Goal: Transaction & Acquisition: Obtain resource

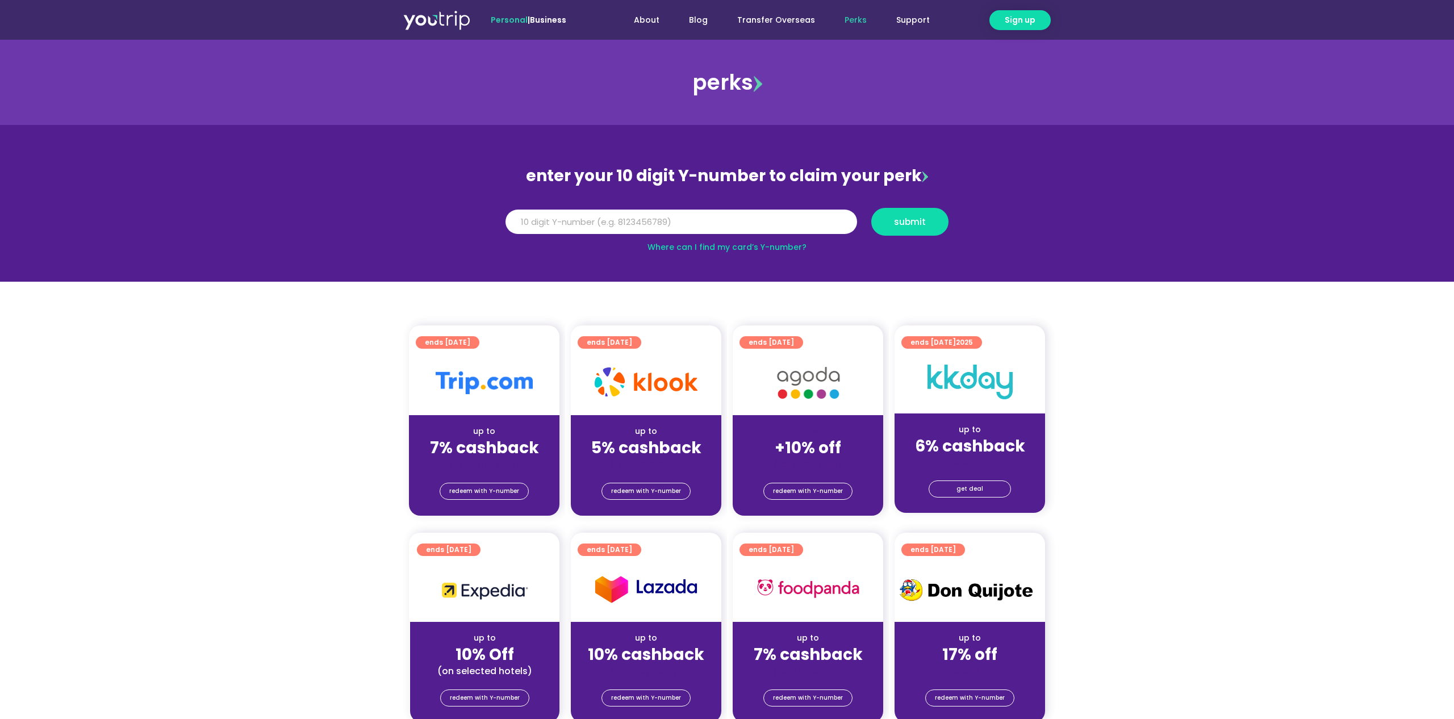
click at [465, 380] on img at bounding box center [484, 382] width 97 height 23
click at [641, 224] on input "Y Number" at bounding box center [681, 222] width 352 height 25
click at [486, 357] on div at bounding box center [484, 382] width 150 height 65
click at [463, 331] on div "ends [DATE]" at bounding box center [484, 337] width 150 height 25
click at [467, 492] on span "redeem with Y-number" at bounding box center [484, 491] width 70 height 16
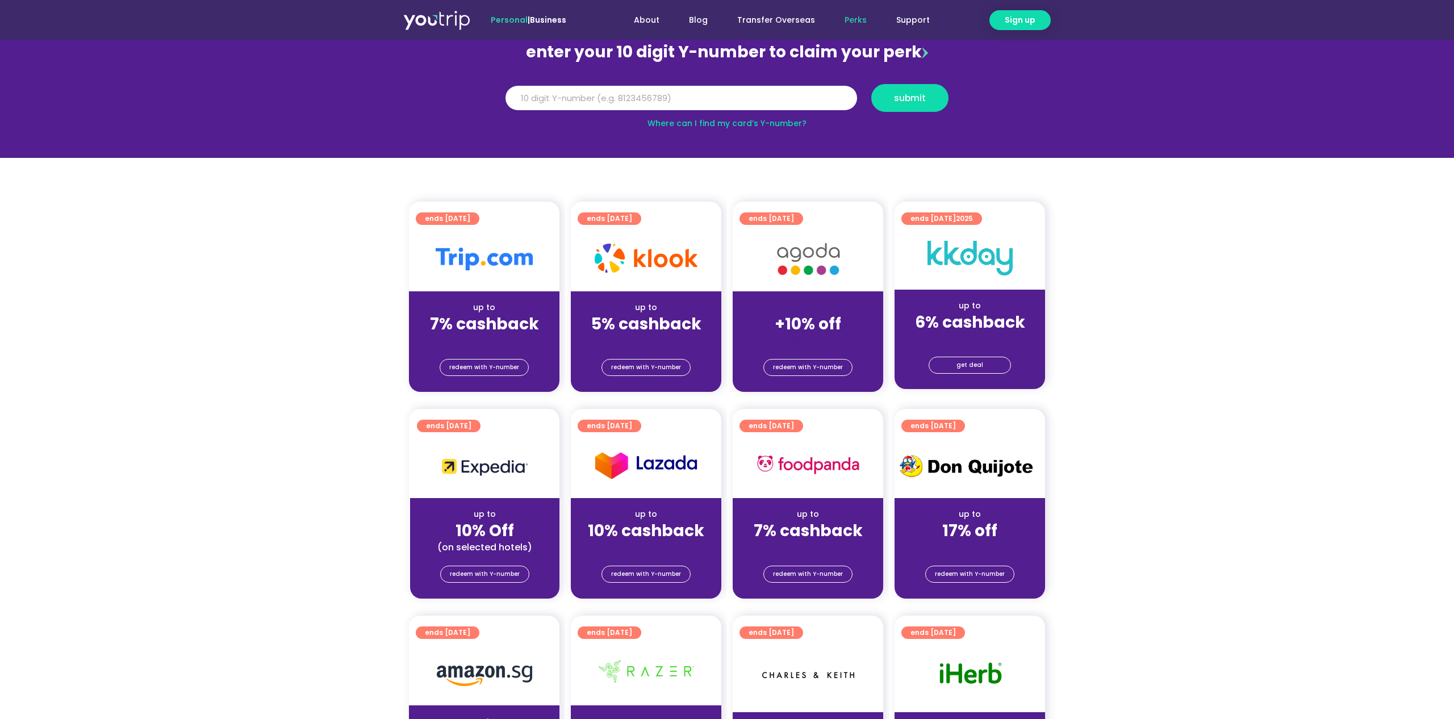
scroll to position [125, 0]
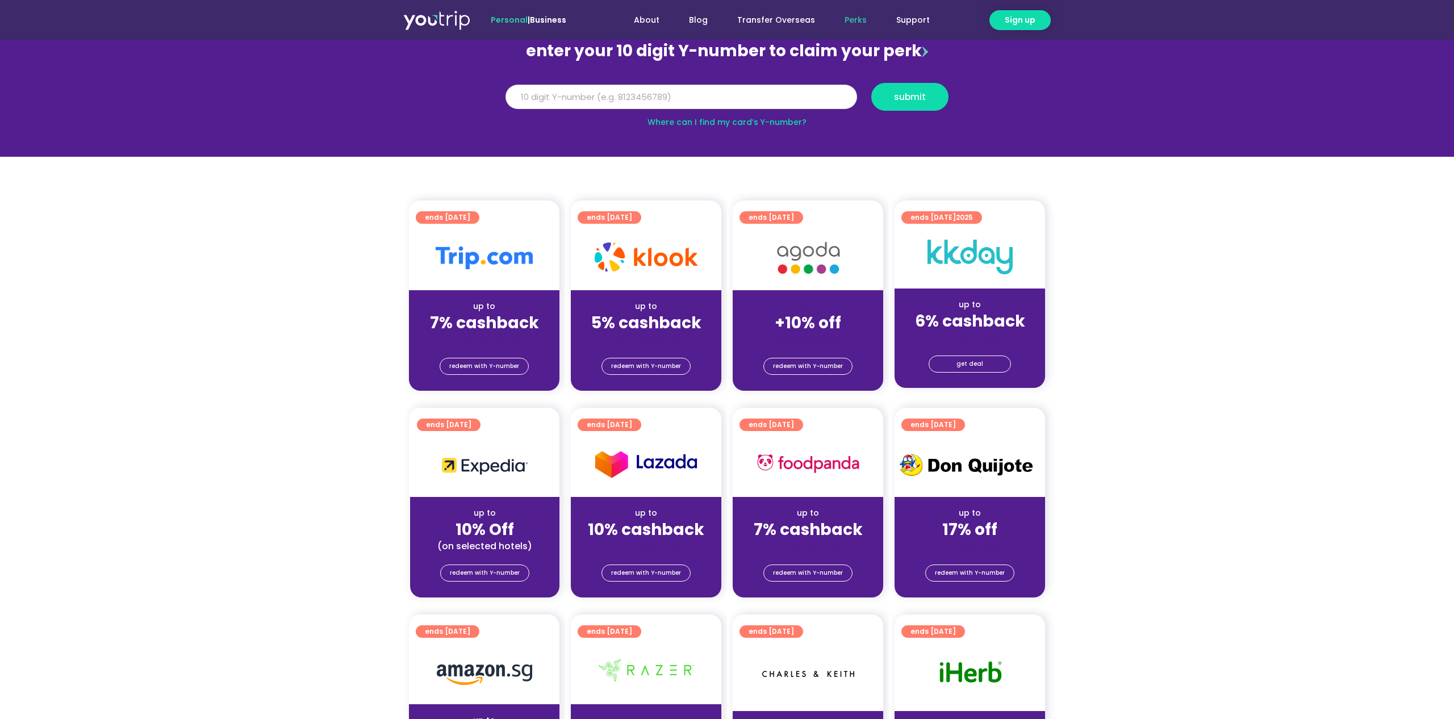
click at [571, 99] on input "Y Number" at bounding box center [681, 97] width 352 height 25
type input "8187865303"
click at [897, 98] on span "submit" at bounding box center [910, 97] width 32 height 9
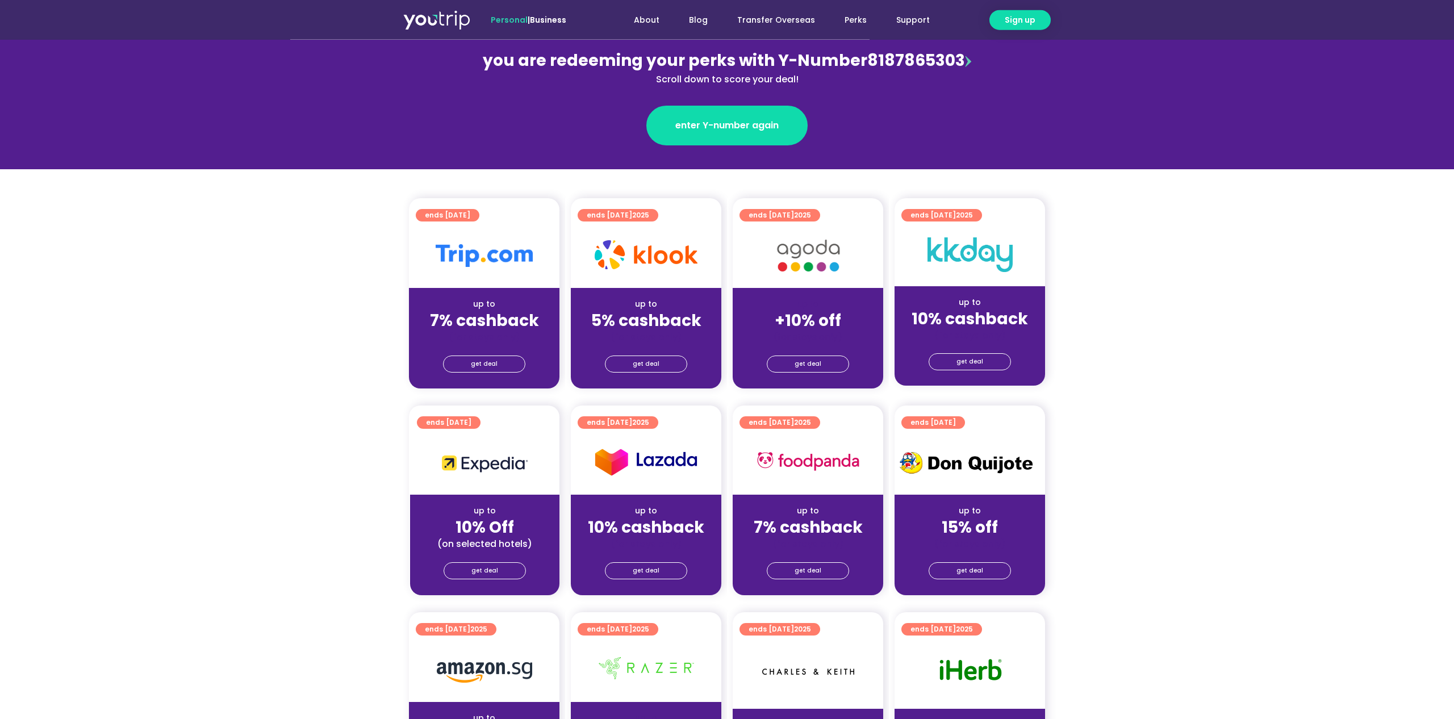
scroll to position [174, 0]
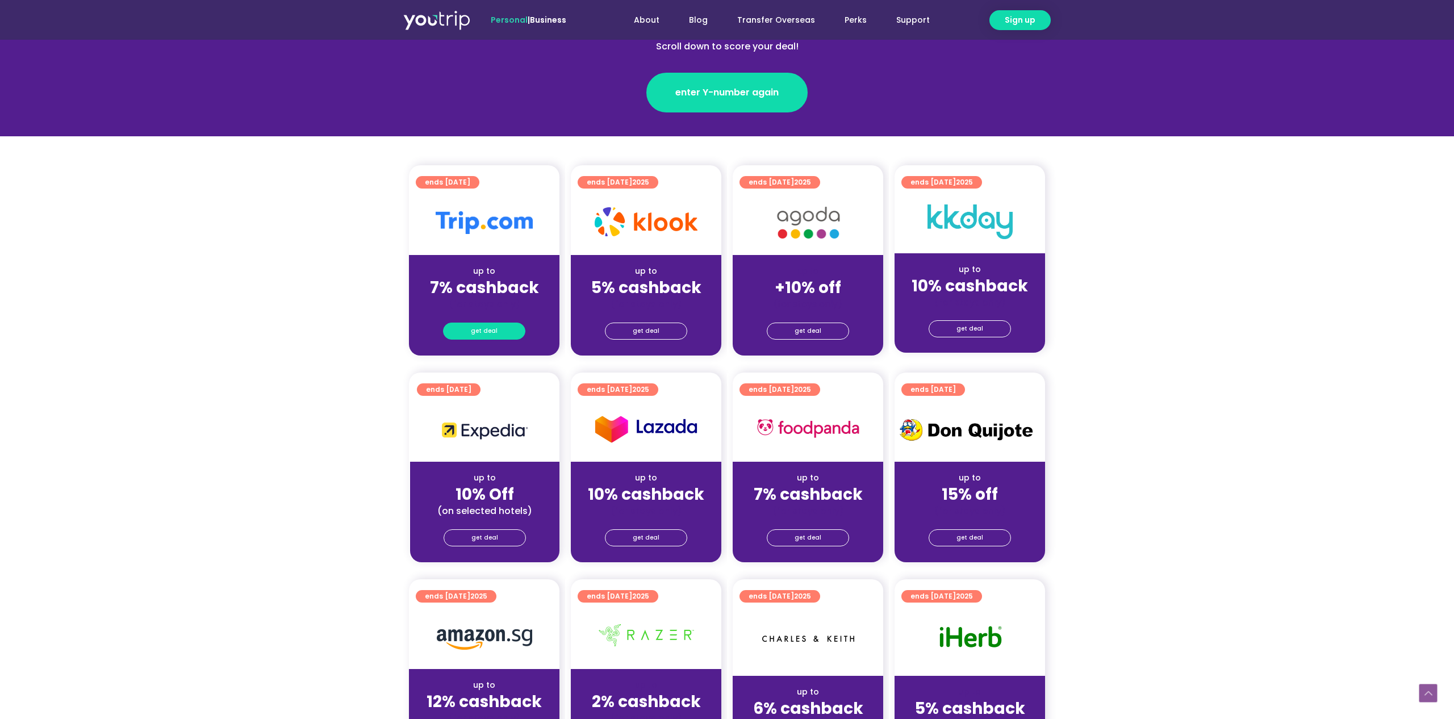
click at [464, 329] on link "get deal" at bounding box center [484, 331] width 82 height 17
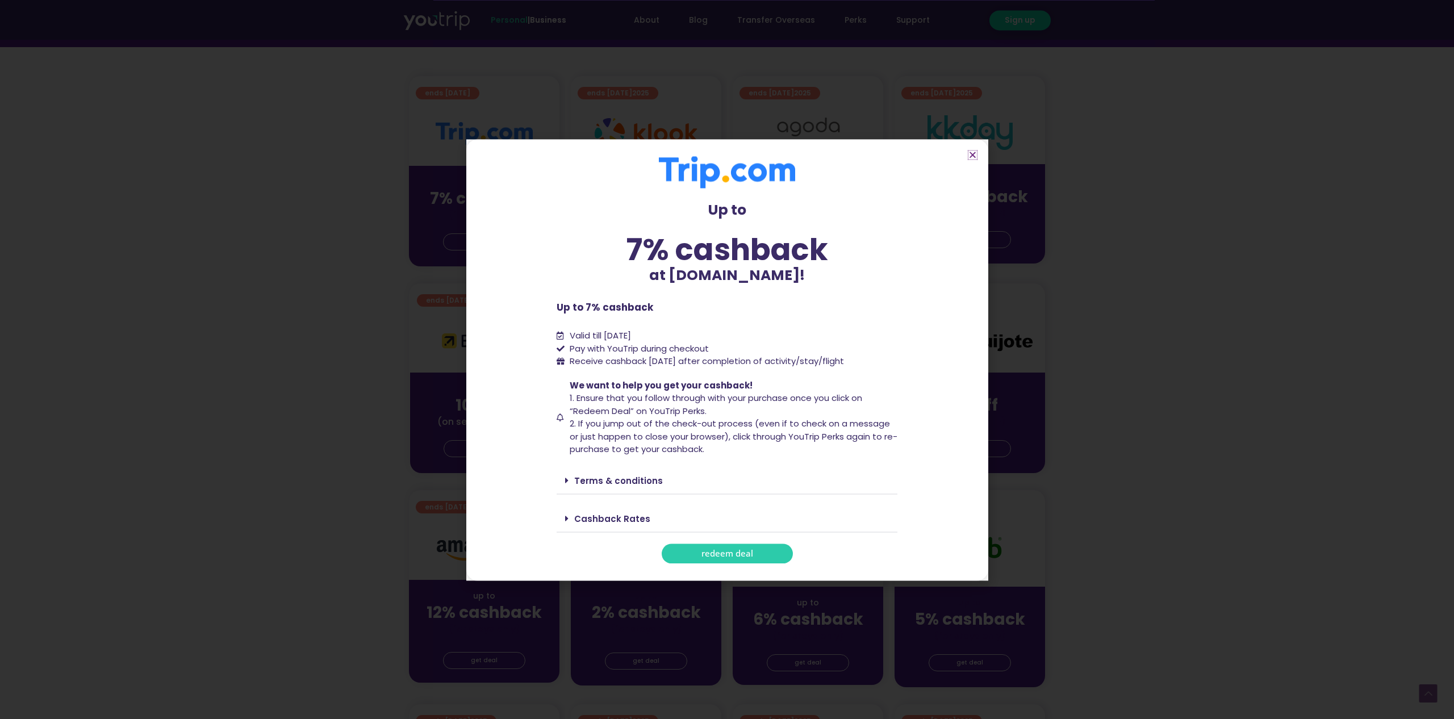
scroll to position [290, 0]
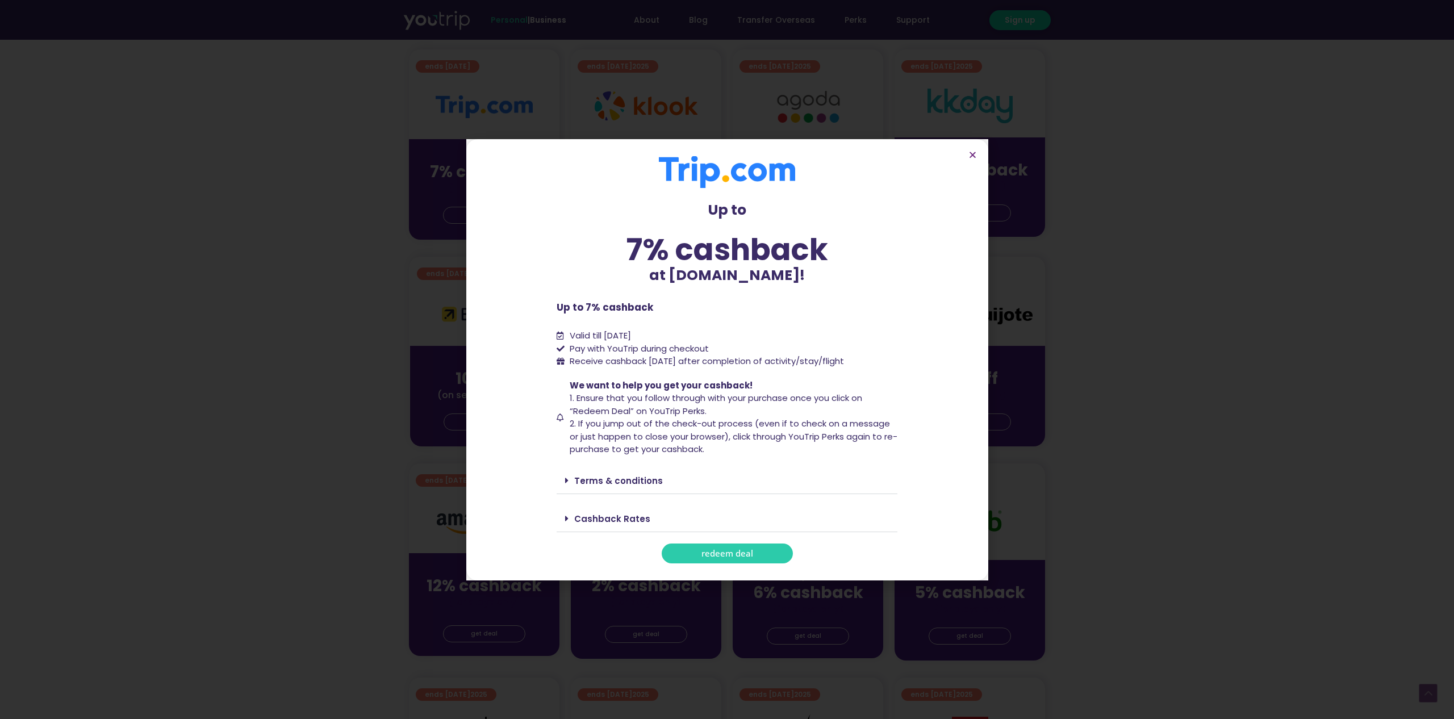
click at [613, 479] on link "Terms & conditions" at bounding box center [618, 481] width 89 height 12
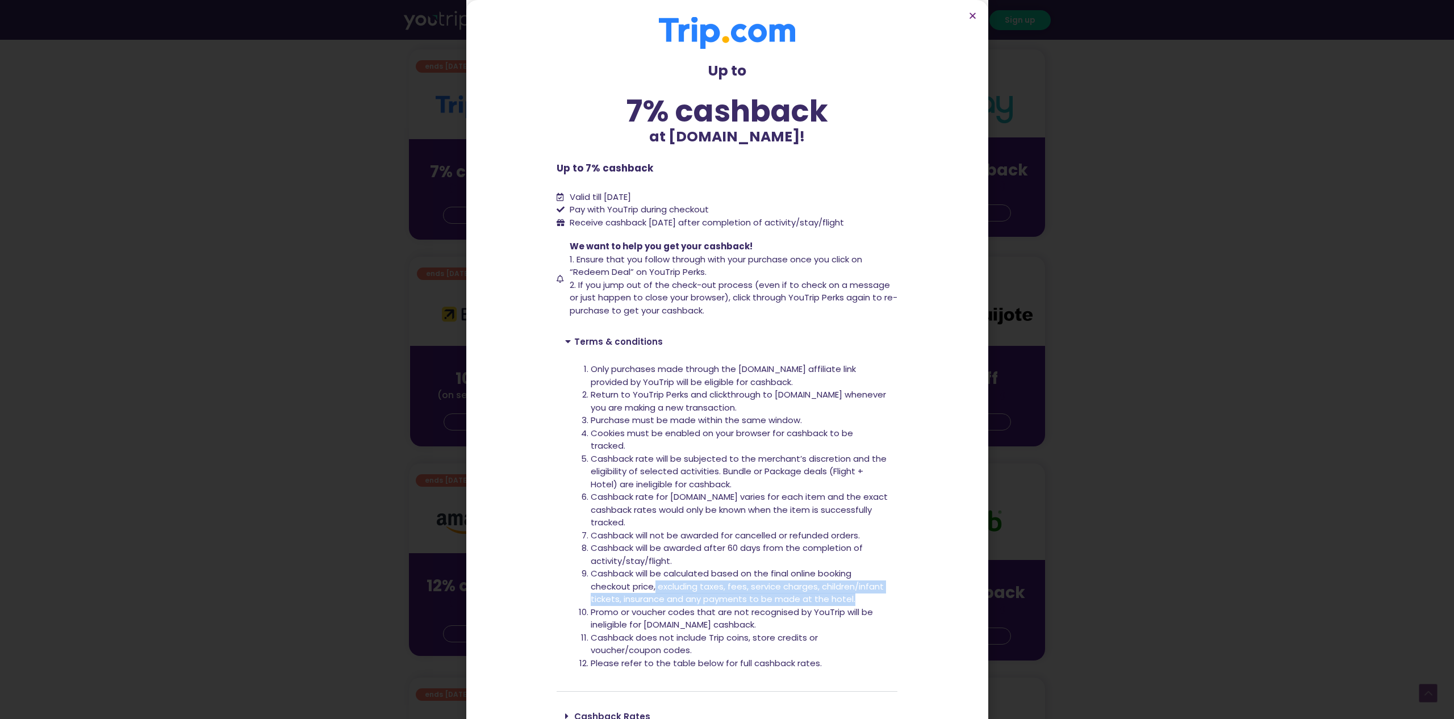
drag, startPoint x: 657, startPoint y: 584, endPoint x: 856, endPoint y: 604, distance: 200.3
click at [856, 604] on li "Cashback will be calculated based on the final online booking checkout price, e…" at bounding box center [740, 586] width 298 height 39
click at [767, 626] on li "Promo or voucher codes that are not recognised by YouTrip will be ineligible fo…" at bounding box center [740, 619] width 298 height 26
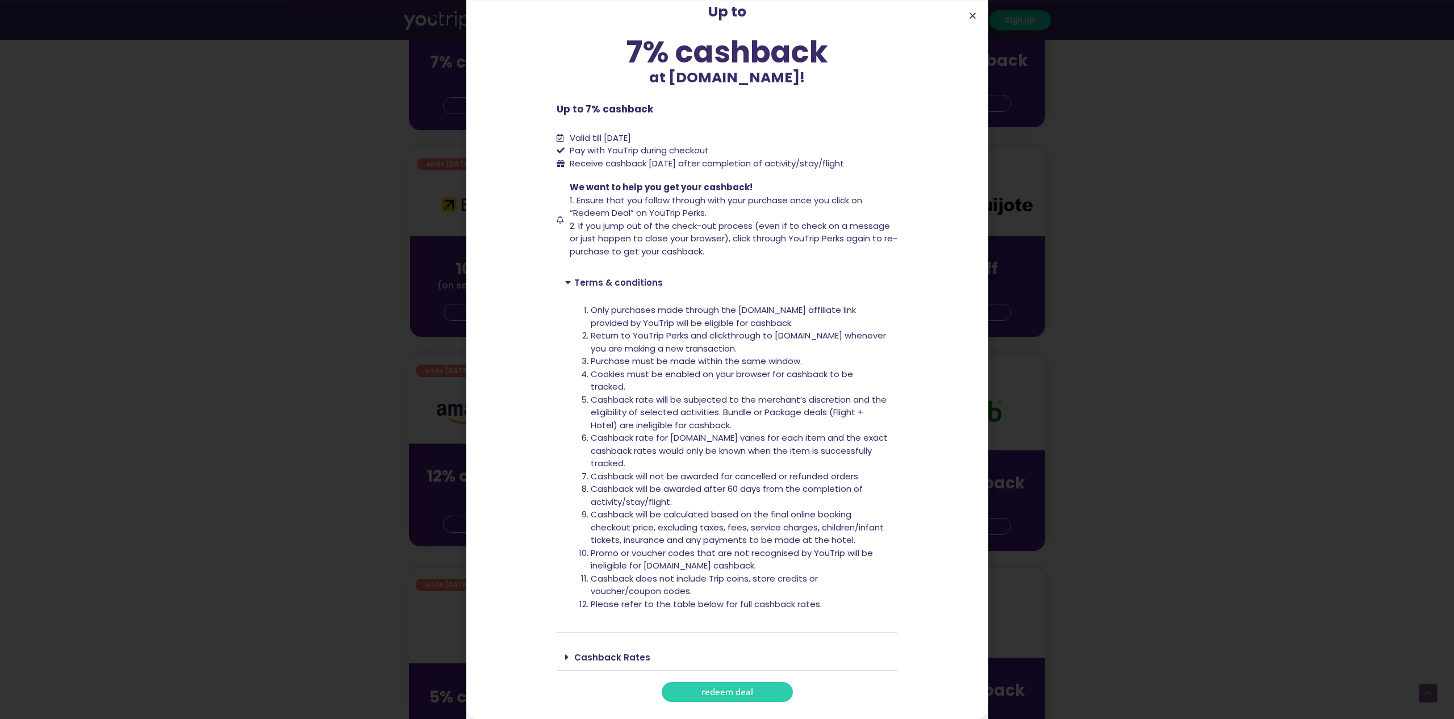
scroll to position [405, 0]
click at [593, 653] on link "Cashback Rates" at bounding box center [612, 657] width 76 height 12
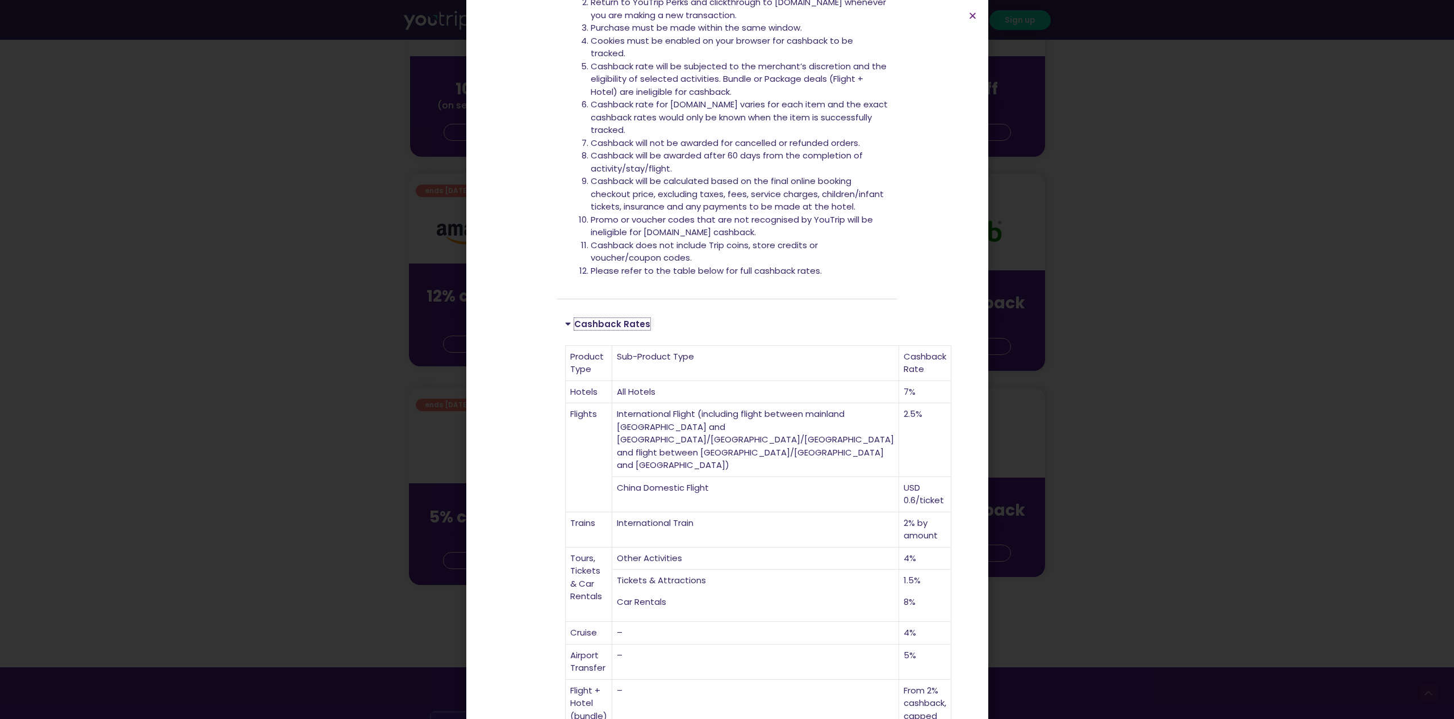
scroll to position [458, 0]
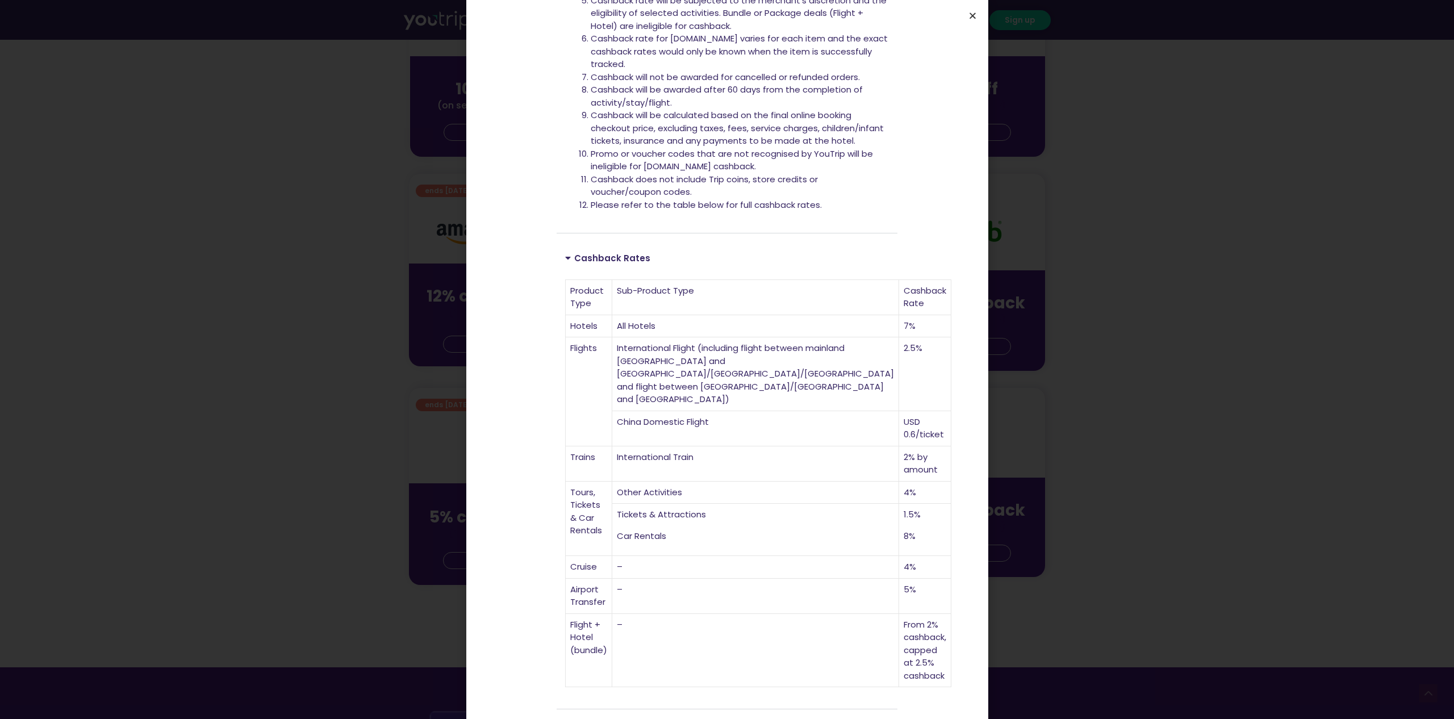
click at [971, 14] on icon "Close" at bounding box center [972, 15] width 9 height 9
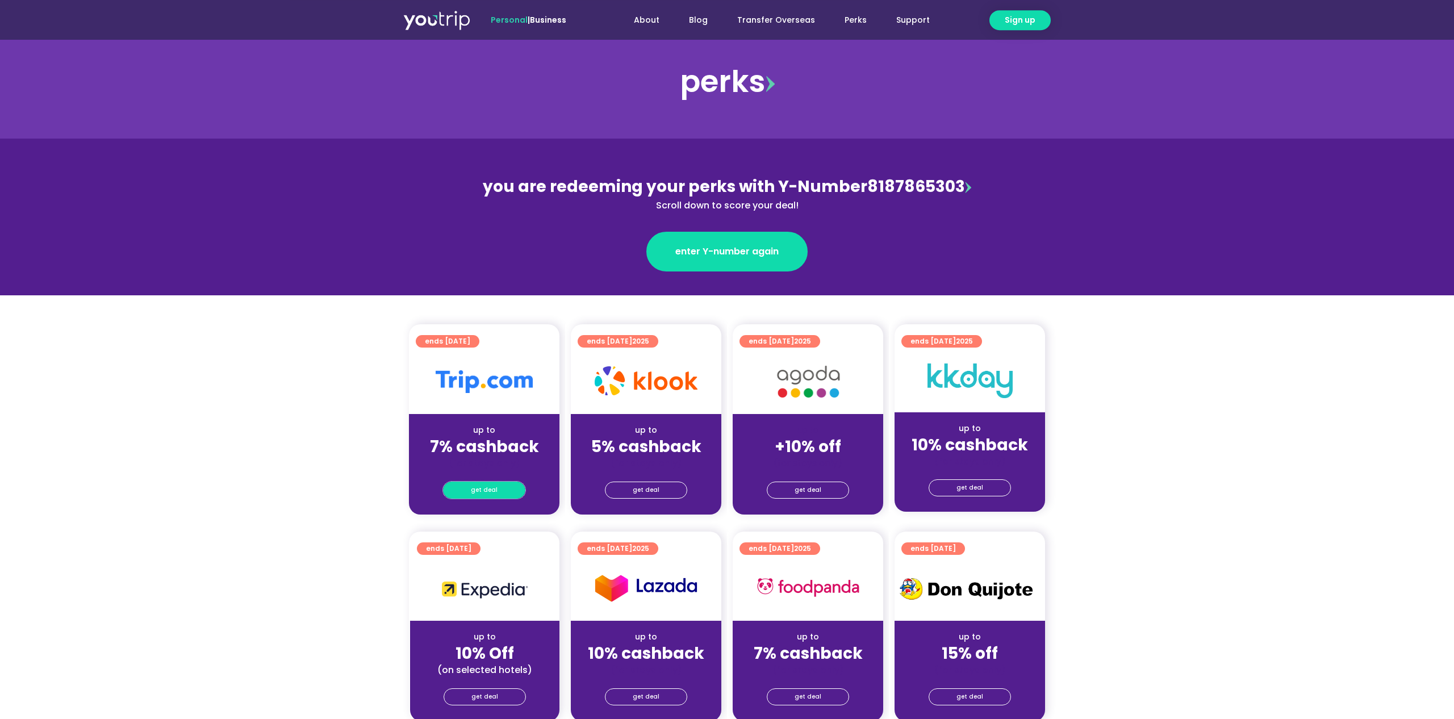
scroll to position [0, 0]
